Goal: Information Seeking & Learning: Find specific fact

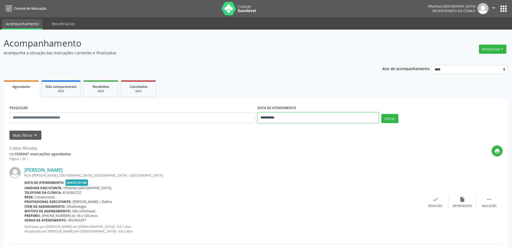
click at [282, 116] on input "**********" at bounding box center [318, 117] width 121 height 11
click at [312, 200] on span "6" at bounding box center [311, 199] width 10 height 10
type input "**********"
click at [312, 200] on span "6" at bounding box center [311, 199] width 10 height 10
click at [23, 138] on button "Mais filtros keyboard_arrow_down" at bounding box center [25, 135] width 32 height 9
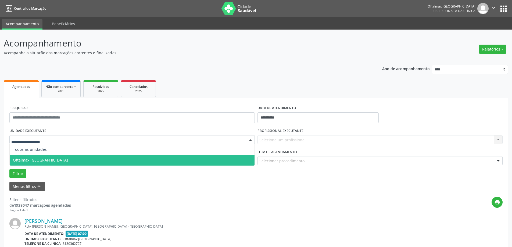
click at [156, 164] on span "Oftalmax [GEOGRAPHIC_DATA]" at bounding box center [132, 160] width 245 height 11
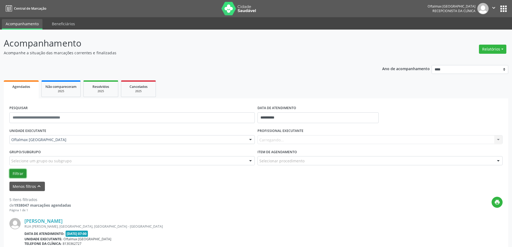
click at [16, 174] on button "Filtrar" at bounding box center [17, 173] width 17 height 9
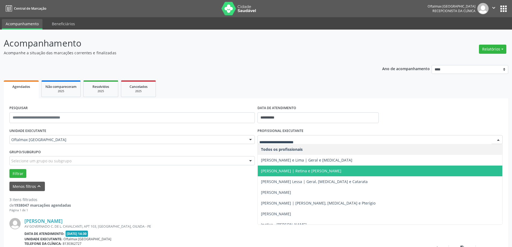
click at [282, 172] on span "[PERSON_NAME] | Retina e [PERSON_NAME]" at bounding box center [301, 170] width 80 height 5
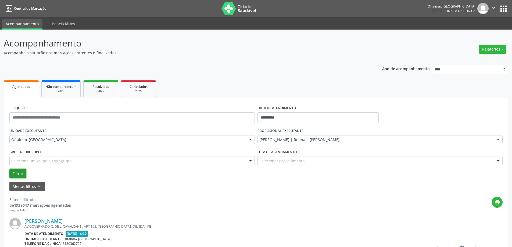
click at [20, 172] on button "Filtrar" at bounding box center [17, 173] width 17 height 9
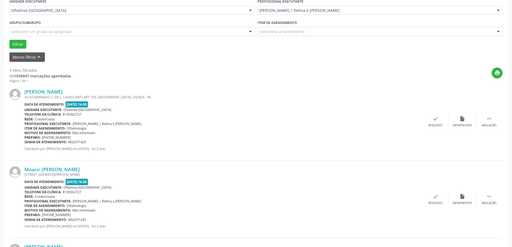
scroll to position [126, 0]
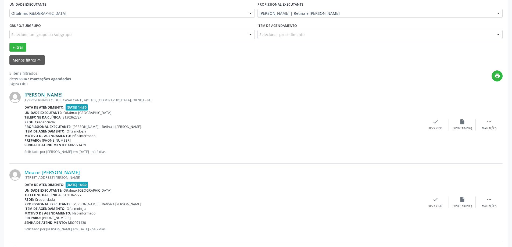
click at [63, 93] on link "[PERSON_NAME]" at bounding box center [43, 95] width 38 height 6
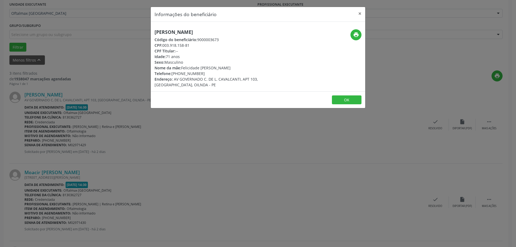
drag, startPoint x: 156, startPoint y: 32, endPoint x: 232, endPoint y: 30, distance: 76.1
click at [232, 30] on h5 "[PERSON_NAME]" at bounding box center [223, 32] width 136 height 6
copy h5 "[PERSON_NAME]"
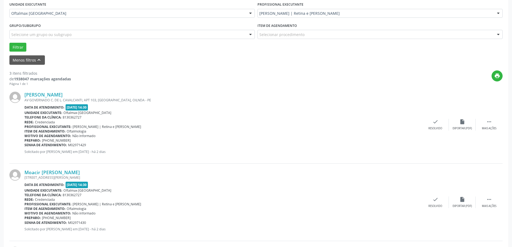
drag, startPoint x: 68, startPoint y: 145, endPoint x: 101, endPoint y: 143, distance: 32.3
click at [101, 143] on div "Senha de atendimento: M02971429" at bounding box center [223, 145] width 398 height 5
copy span "M02971429"
click at [149, 132] on div "Item de agendamento: Oftalmologia" at bounding box center [223, 131] width 398 height 5
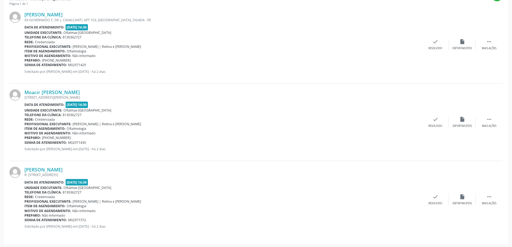
scroll to position [207, 0]
click at [65, 93] on link "Moacir [PERSON_NAME]" at bounding box center [51, 92] width 55 height 6
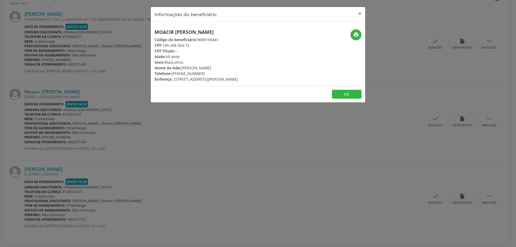
drag, startPoint x: 156, startPoint y: 33, endPoint x: 224, endPoint y: 30, distance: 68.6
click at [224, 30] on h5 "Moacir [PERSON_NAME]" at bounding box center [197, 32] width 84 height 6
copy h5 "Moacir [PERSON_NAME]"
click at [72, 106] on div "Informações do beneficiário × Moacir [PERSON_NAME] Código do beneficiário: 9000…" at bounding box center [258, 123] width 516 height 247
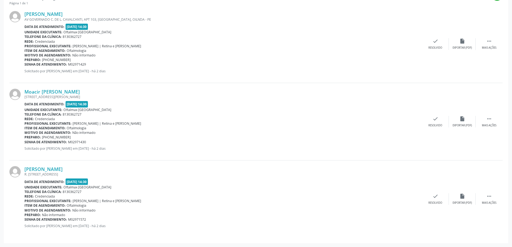
drag, startPoint x: 69, startPoint y: 142, endPoint x: 122, endPoint y: 143, distance: 52.7
click at [121, 143] on div "Senha de atendimento: M02971430" at bounding box center [223, 142] width 398 height 5
copy span "M02971430"
click at [63, 171] on link "[PERSON_NAME]" at bounding box center [43, 169] width 38 height 6
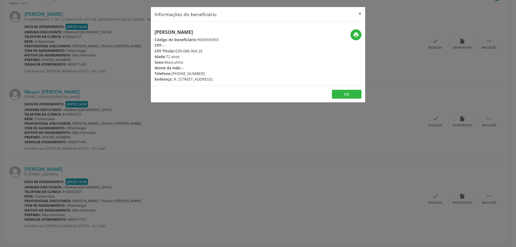
drag, startPoint x: 156, startPoint y: 30, endPoint x: 230, endPoint y: 29, distance: 74.5
click at [230, 29] on div "[PERSON_NAME] Código do beneficiário: 9000930393 CPF: -- CPF Titular: 039.688.9…" at bounding box center [258, 54] width 215 height 64
copy h5 "[PERSON_NAME]"
click at [357, 34] on icon "print" at bounding box center [356, 35] width 6 height 6
drag, startPoint x: 179, startPoint y: 75, endPoint x: 209, endPoint y: 75, distance: 29.9
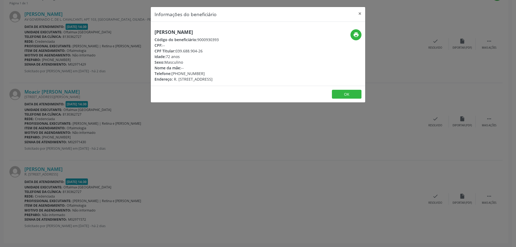
click at [209, 75] on div "Telefone: [PHONE_NUMBER]" at bounding box center [187, 74] width 64 height 6
drag, startPoint x: 155, startPoint y: 74, endPoint x: 207, endPoint y: 74, distance: 51.9
click at [207, 74] on div "Telefone: [PHONE_NUMBER]" at bounding box center [187, 74] width 64 height 6
copy div "Telefone: [PHONE_NUMBER]"
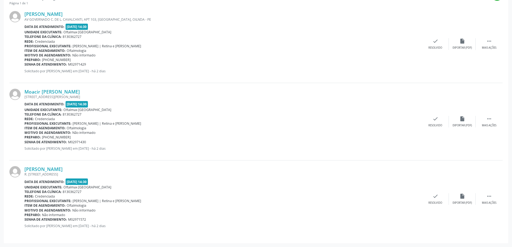
drag, startPoint x: 69, startPoint y: 218, endPoint x: 99, endPoint y: 217, distance: 29.9
click at [99, 217] on div "Senha de atendimento: M02971572" at bounding box center [223, 219] width 398 height 5
copy span "M02971572"
click at [96, 225] on p "Solicitado por [PERSON_NAME] em [DATE] - há 2 dias" at bounding box center [223, 226] width 398 height 5
click at [63, 169] on link "[PERSON_NAME]" at bounding box center [43, 169] width 38 height 6
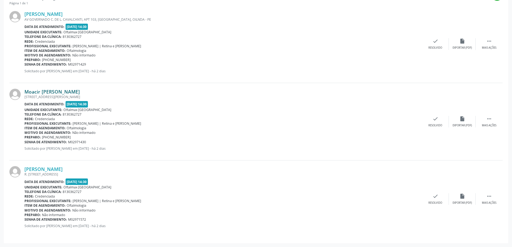
click at [70, 91] on link "Moacir [PERSON_NAME]" at bounding box center [51, 92] width 55 height 6
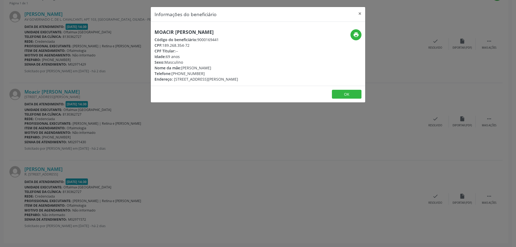
drag, startPoint x: 180, startPoint y: 73, endPoint x: 206, endPoint y: 73, distance: 26.6
click at [206, 72] on div "Telefone: [PHONE_NUMBER]" at bounding box center [197, 74] width 84 height 6
copy div "98868-5878"
click at [358, 14] on button "×" at bounding box center [360, 13] width 11 height 13
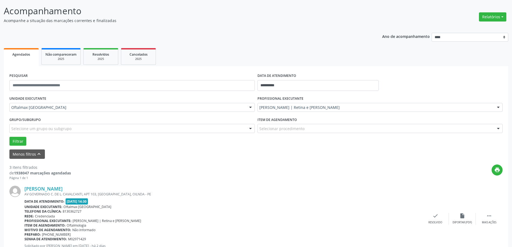
scroll to position [0, 0]
